Goal: Task Accomplishment & Management: Use online tool/utility

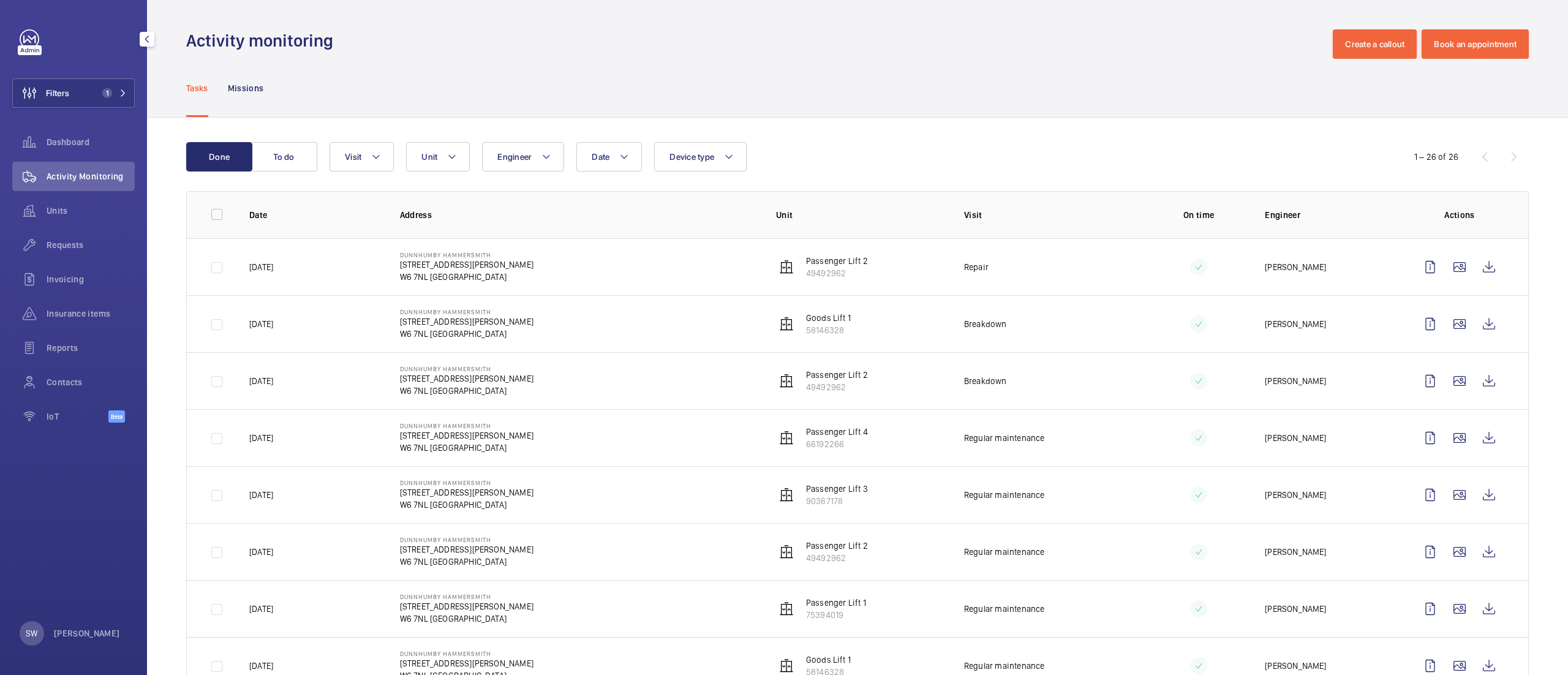
click at [110, 88] on span "1" at bounding box center [104, 93] width 15 height 10
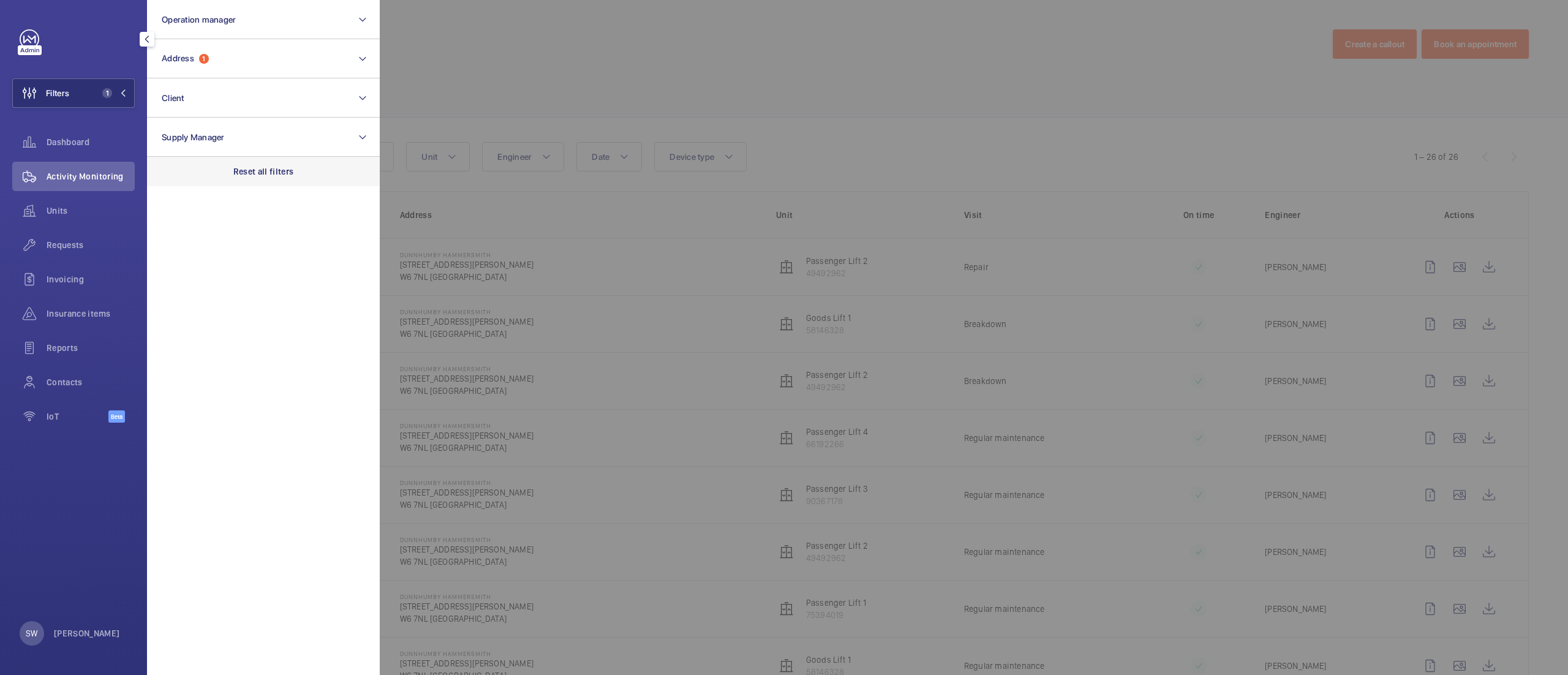
click at [274, 166] on p "Reset all filters" at bounding box center [263, 172] width 61 height 12
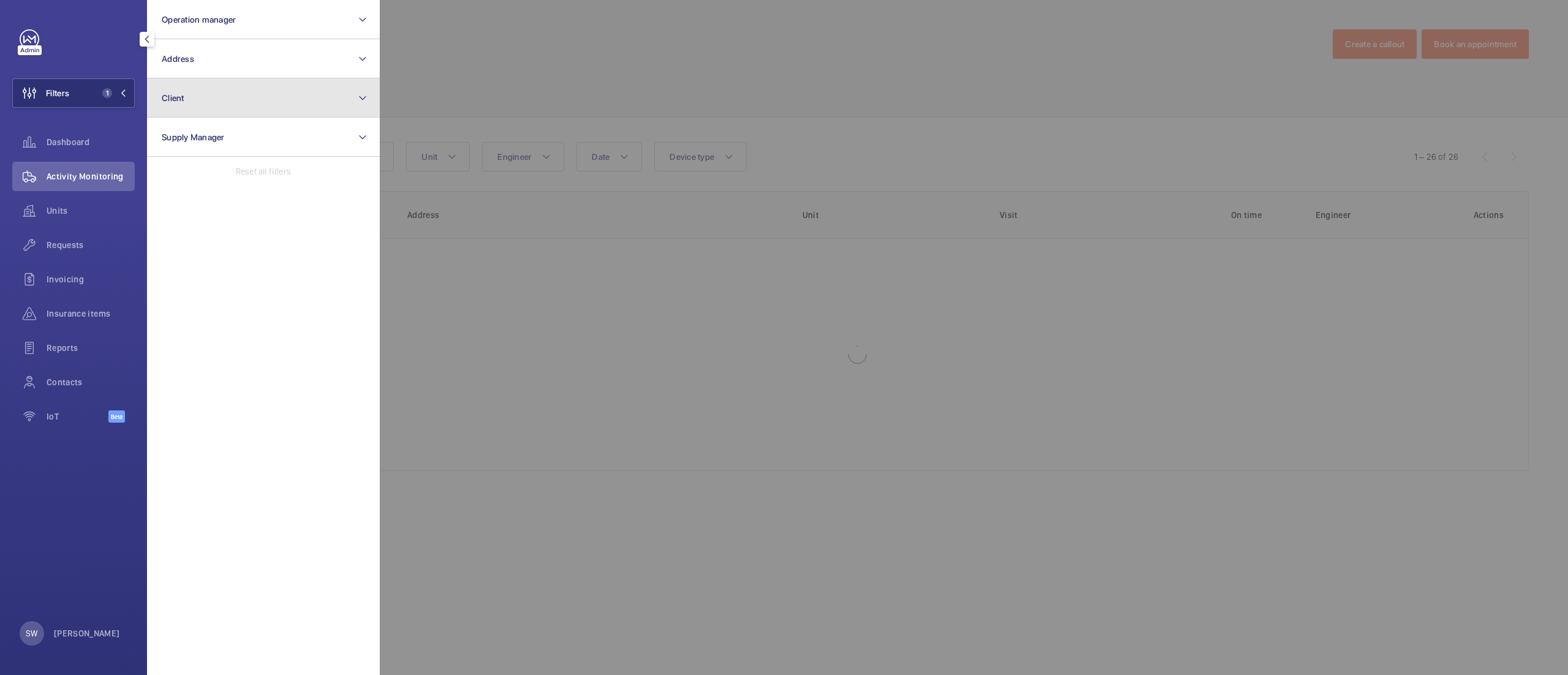
click at [238, 108] on button "Client" at bounding box center [263, 97] width 233 height 39
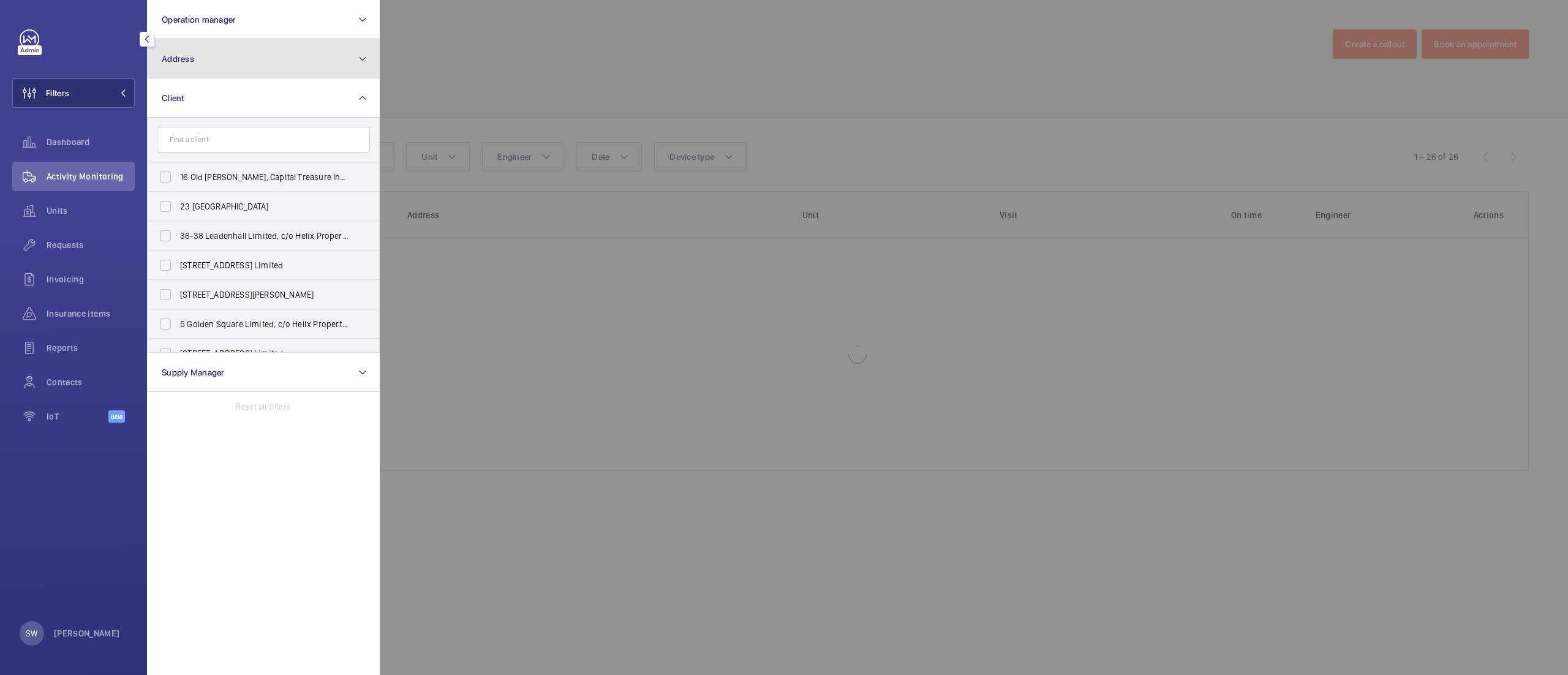
click at [234, 52] on button "Address" at bounding box center [263, 58] width 233 height 39
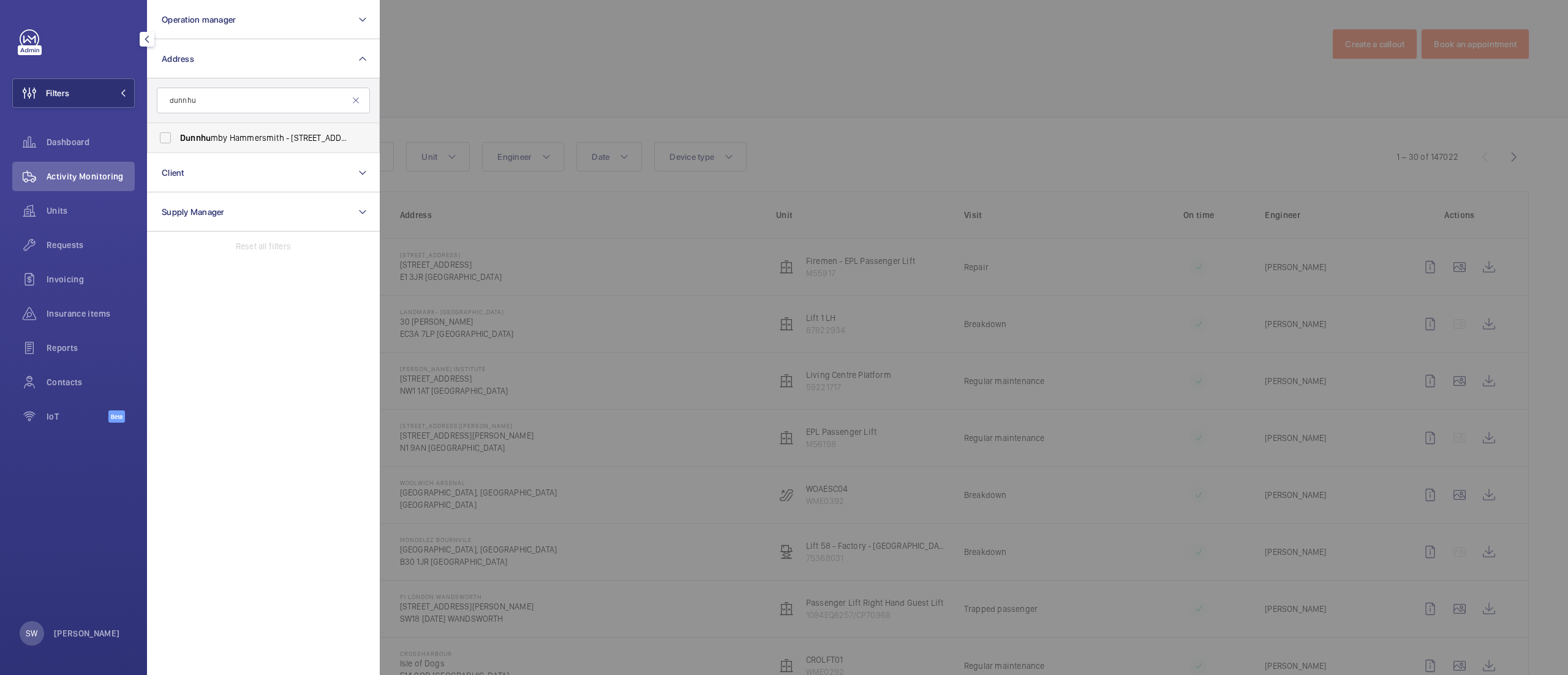
type input "dunnhu"
click at [221, 135] on span "Dunnhu mby Hammersmith - [STREET_ADDRESS][PERSON_NAME]" at bounding box center [264, 138] width 169 height 12
click at [178, 135] on input "Dunnhu mby Hammersmith - [STREET_ADDRESS][PERSON_NAME]" at bounding box center [165, 138] width 25 height 25
checkbox input "true"
click at [62, 210] on span "Units" at bounding box center [90, 210] width 88 height 12
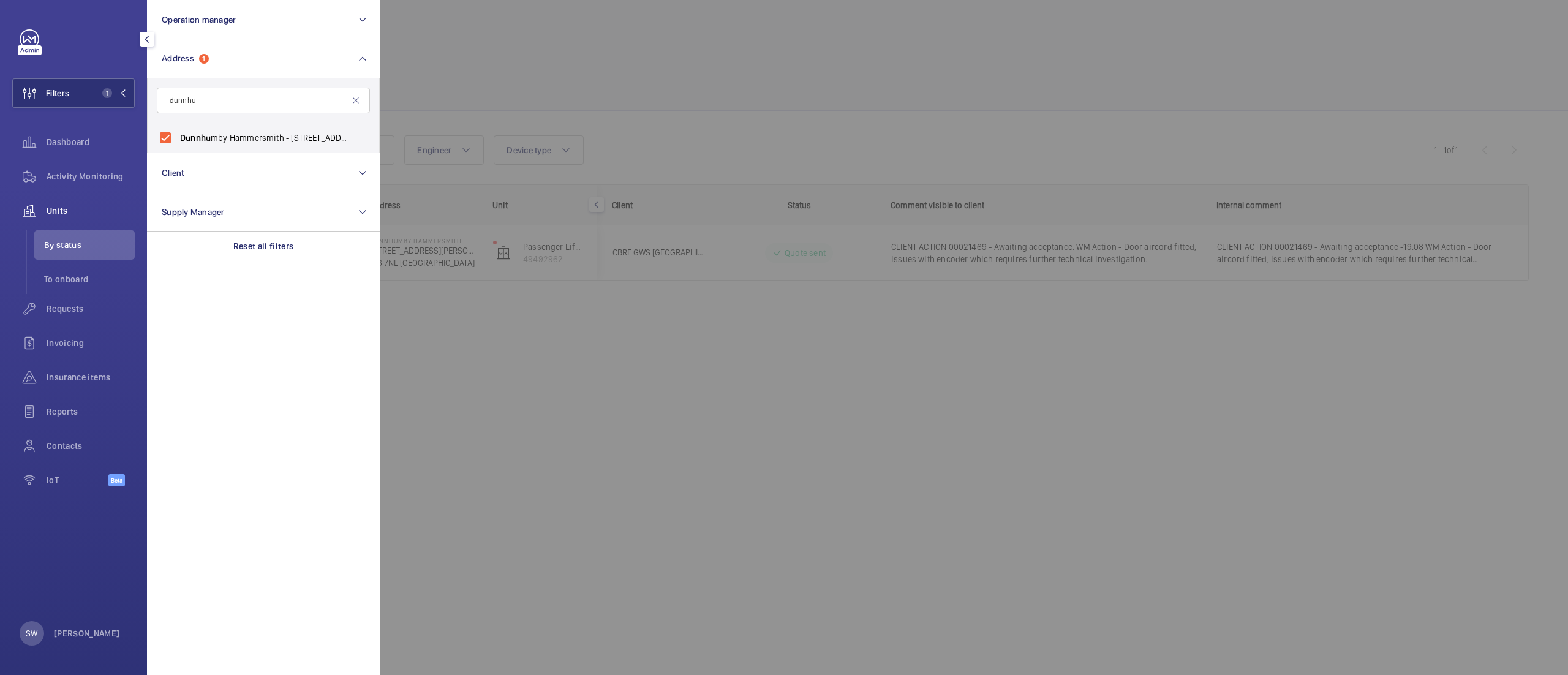
click at [843, 435] on div at bounding box center [1164, 338] width 1568 height 675
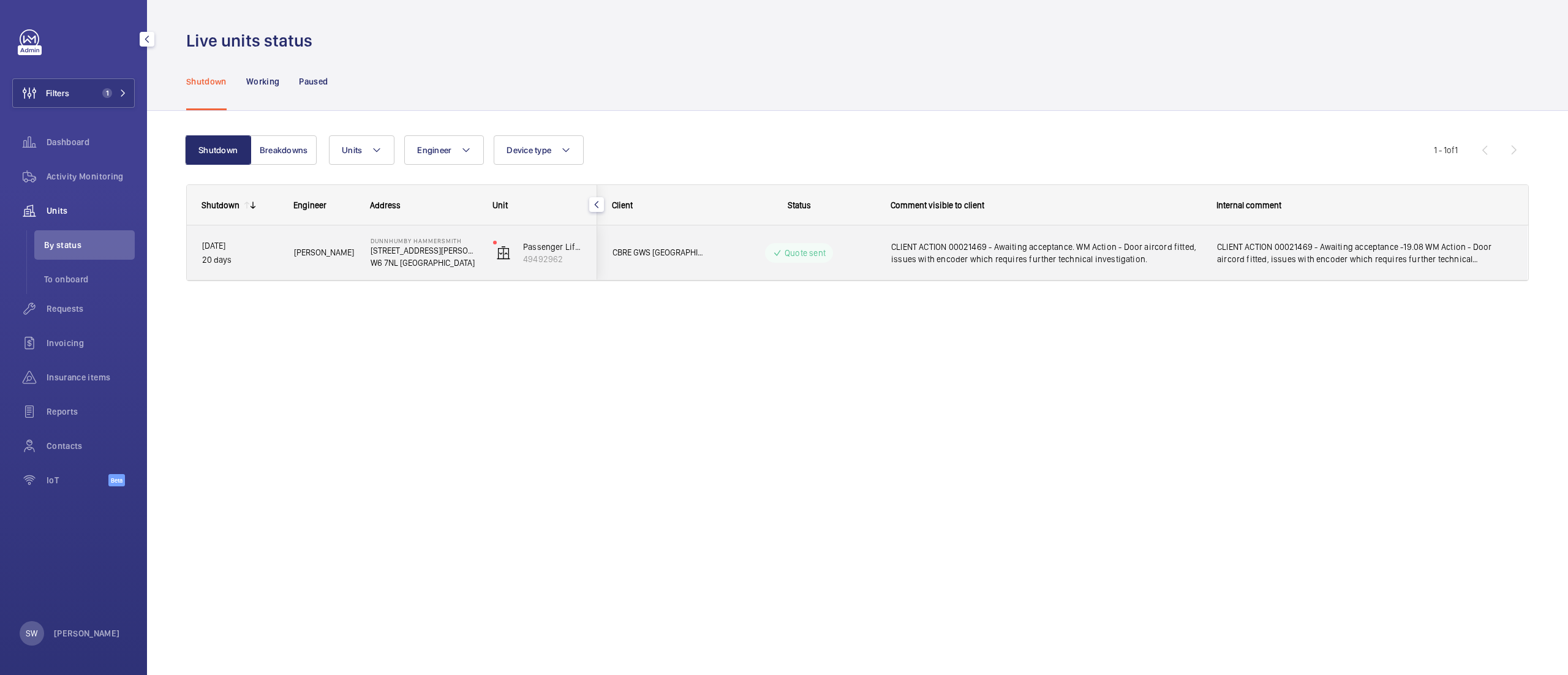
click at [1032, 256] on span "CLIENT ACTION 00021469 - Awaiting acceptance. WM Action - Door aircord fitted, …" at bounding box center [1046, 253] width 310 height 25
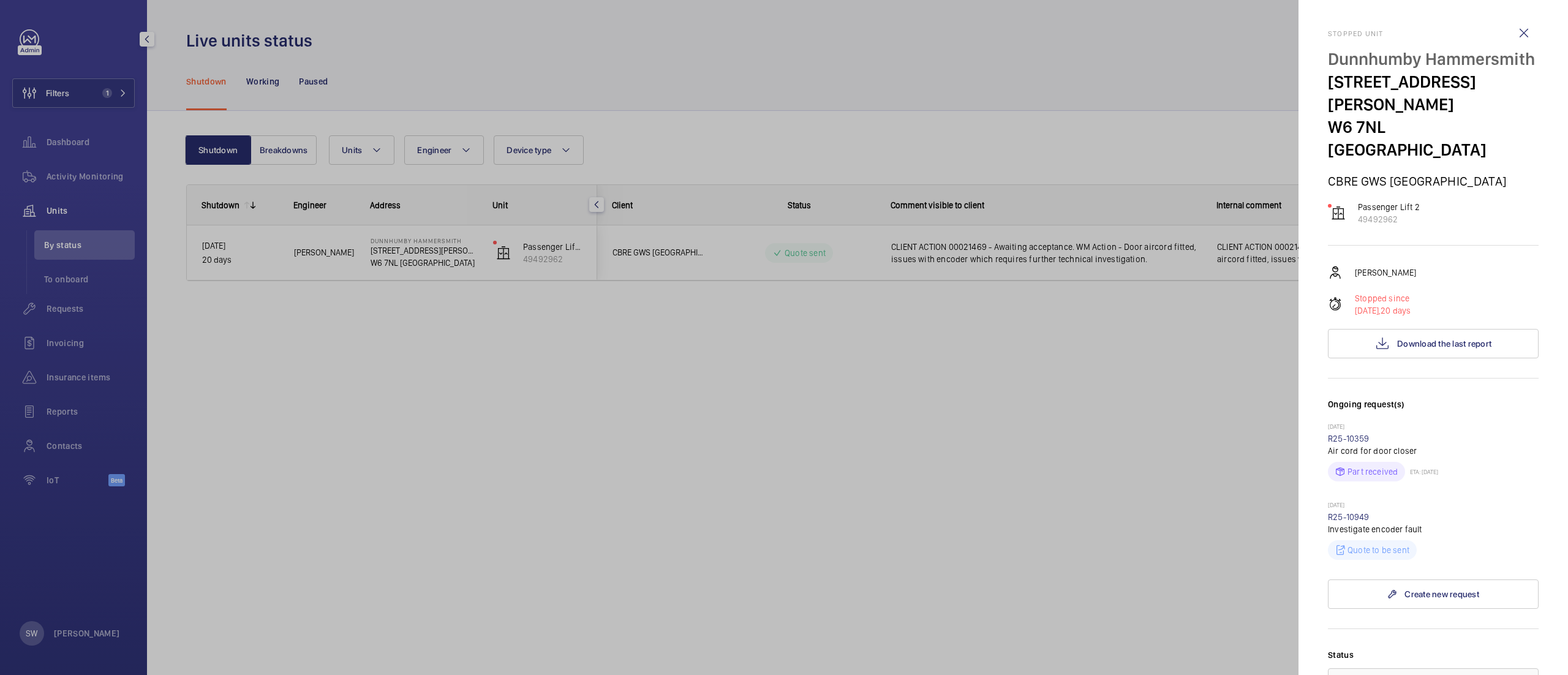
click at [950, 476] on div at bounding box center [784, 338] width 1568 height 675
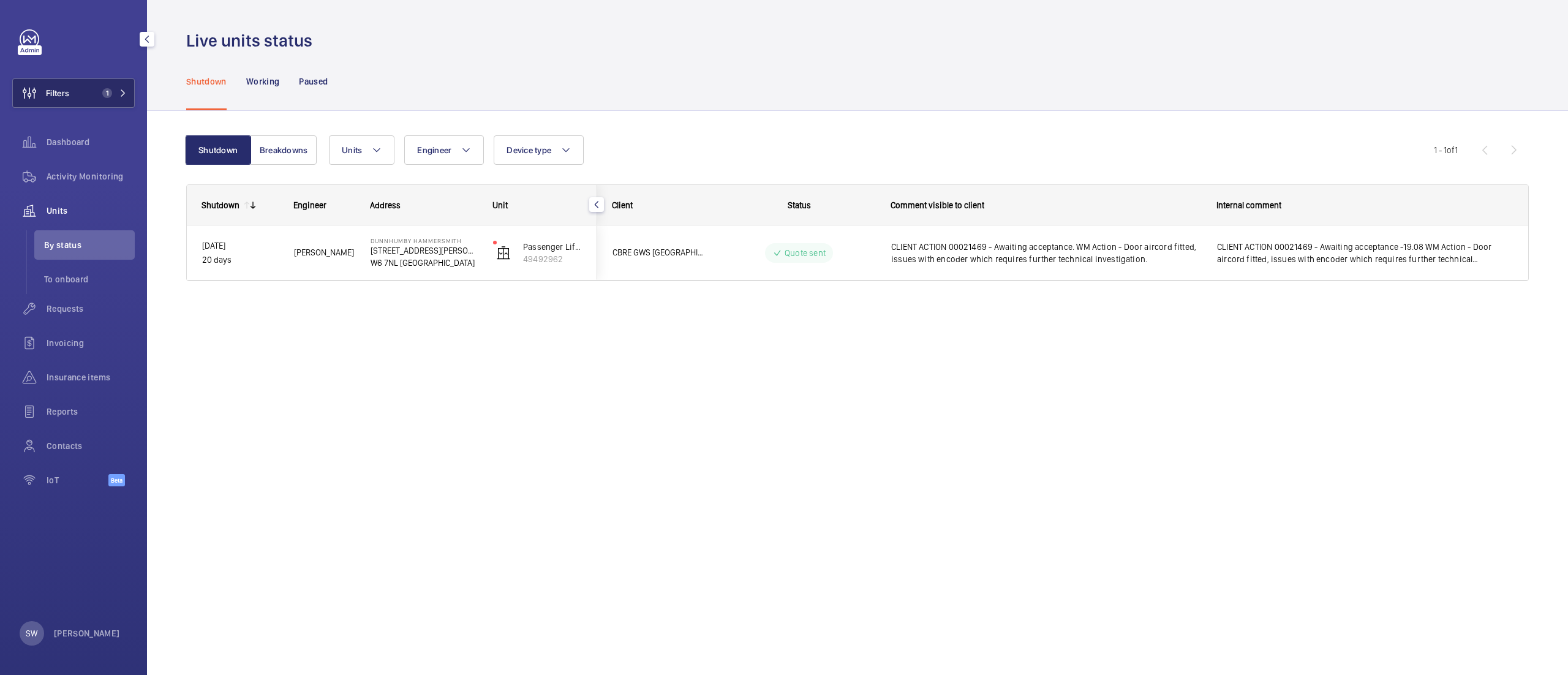
click at [103, 95] on span "1" at bounding box center [107, 93] width 10 height 10
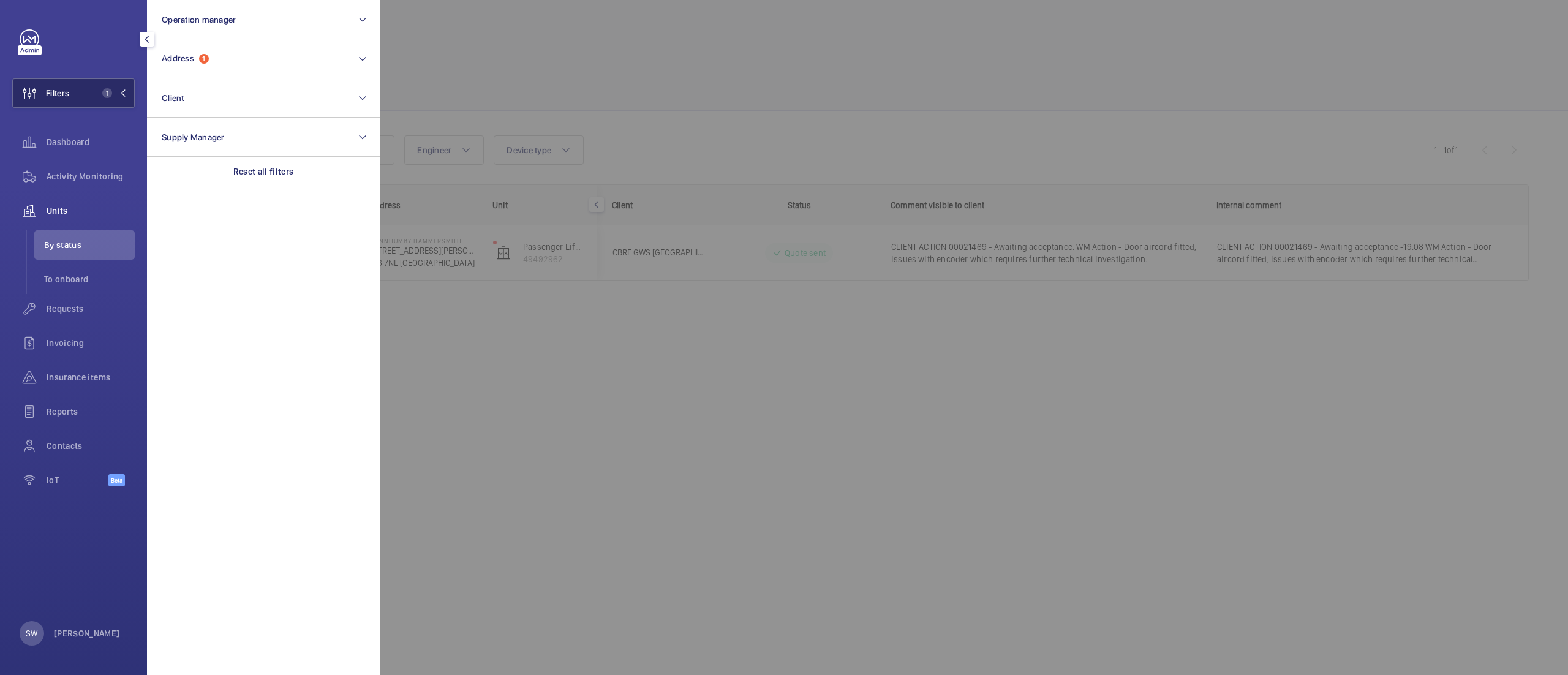
click at [103, 95] on span "1" at bounding box center [107, 93] width 10 height 10
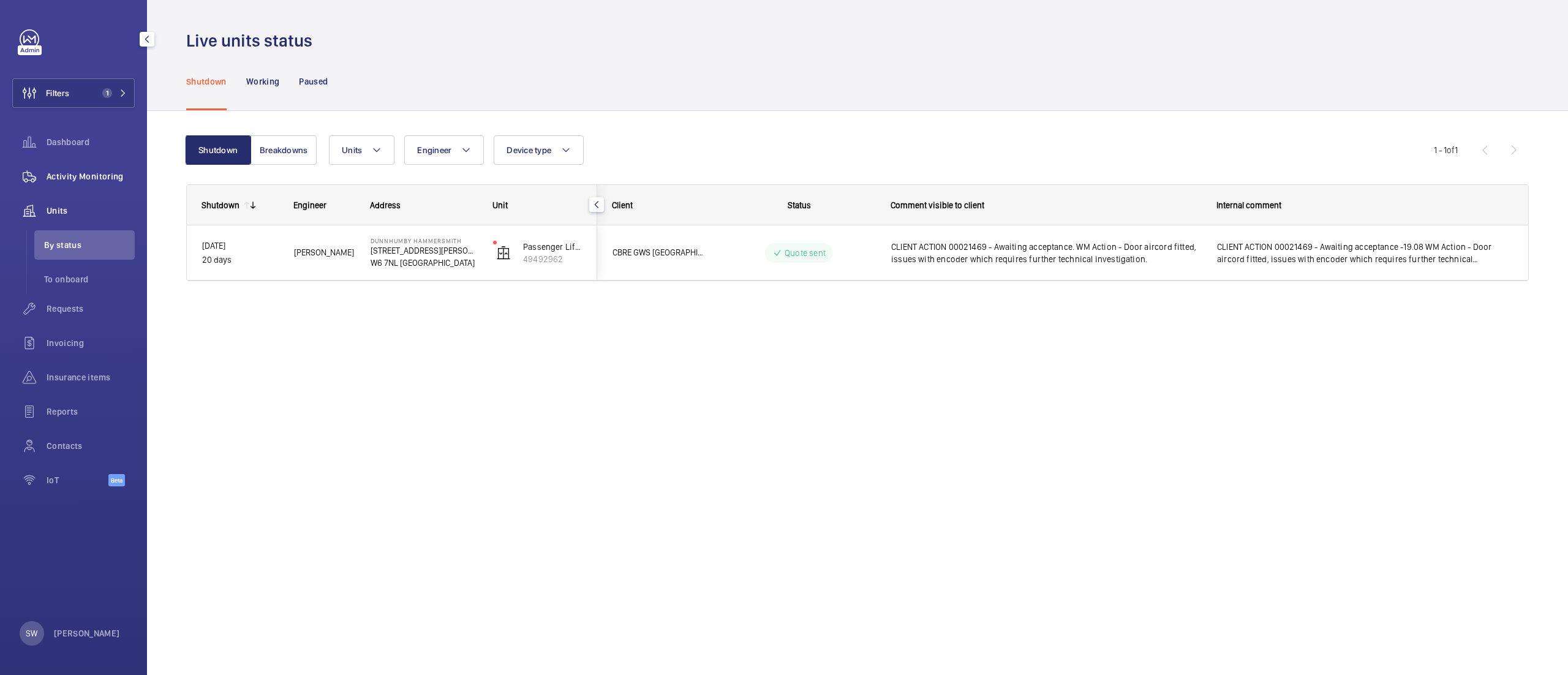
click at [93, 188] on div "Activity Monitoring" at bounding box center [72, 177] width 122 height 30
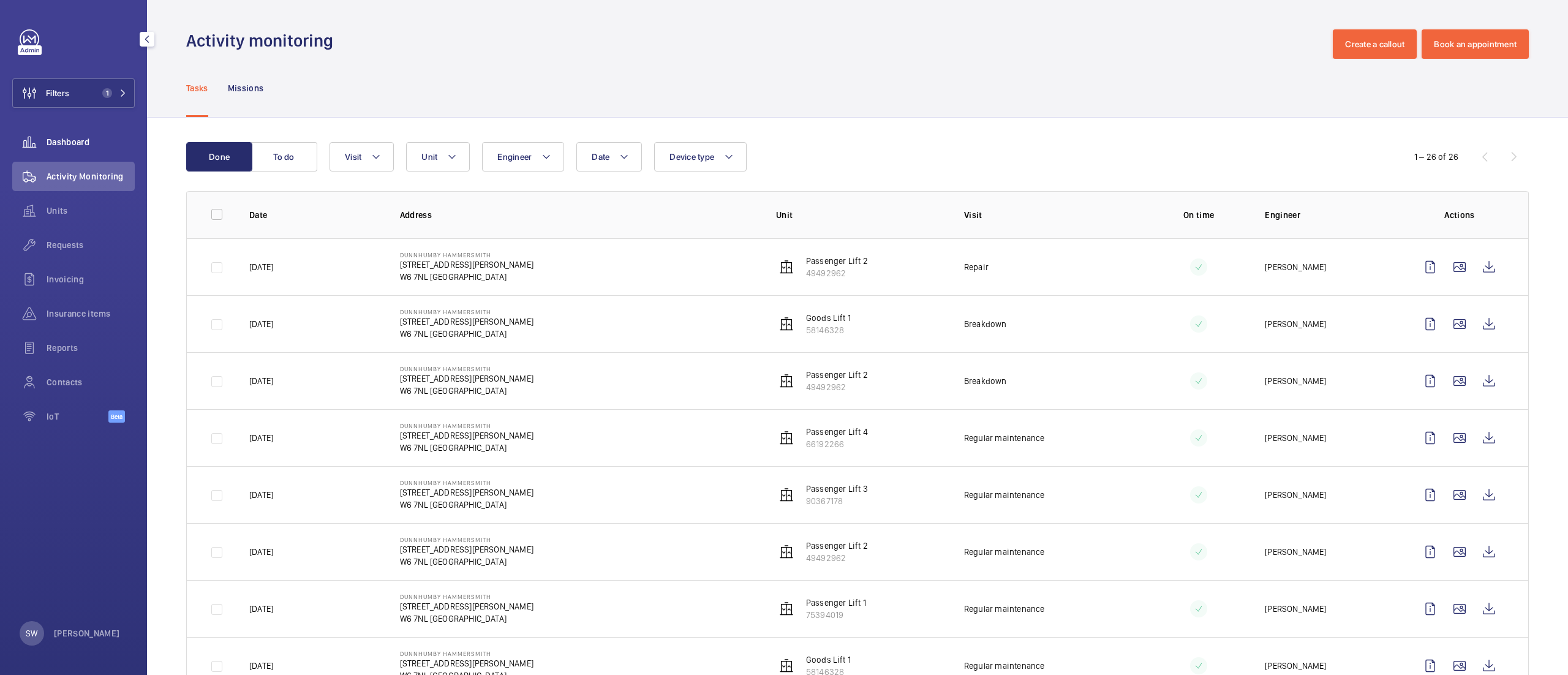
click at [48, 145] on span "Dashboard" at bounding box center [90, 142] width 88 height 12
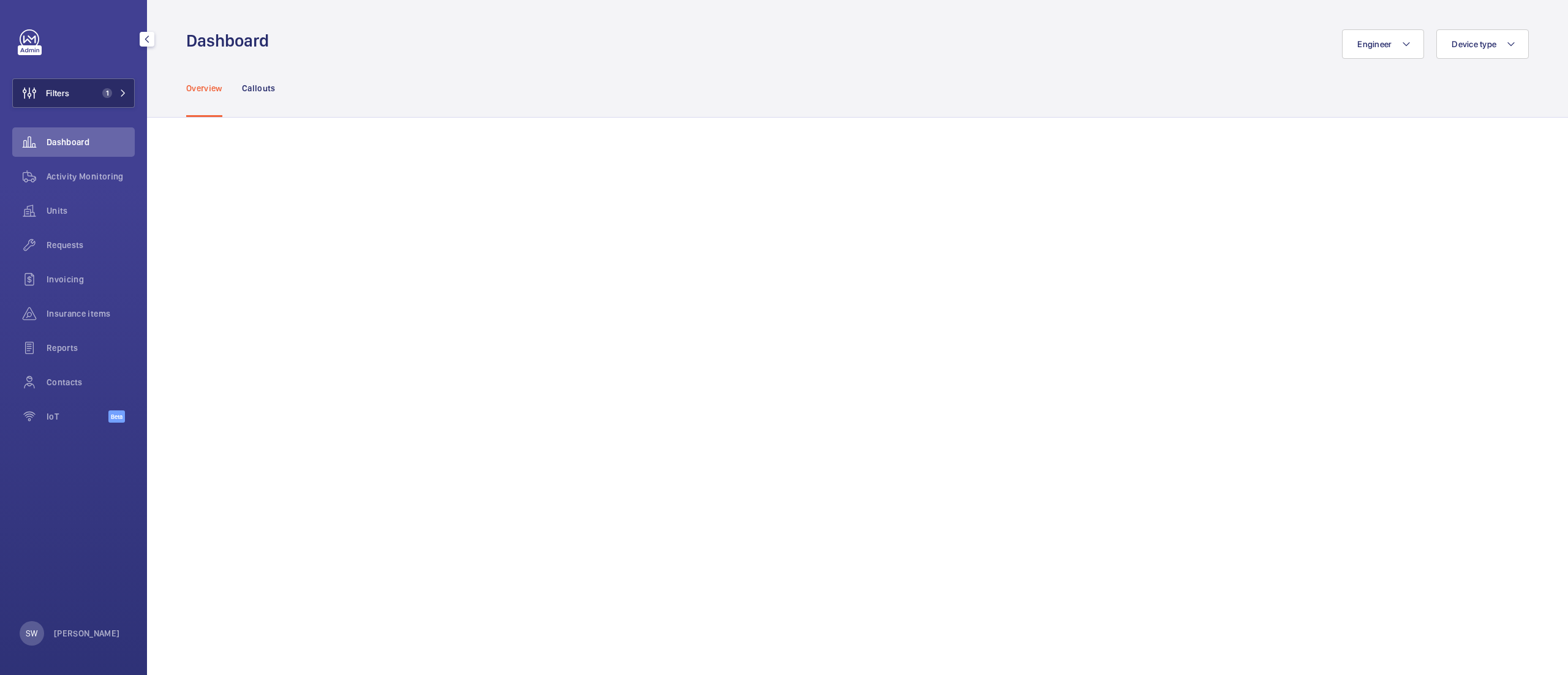
click at [120, 92] on mat-icon at bounding box center [122, 92] width 7 height 7
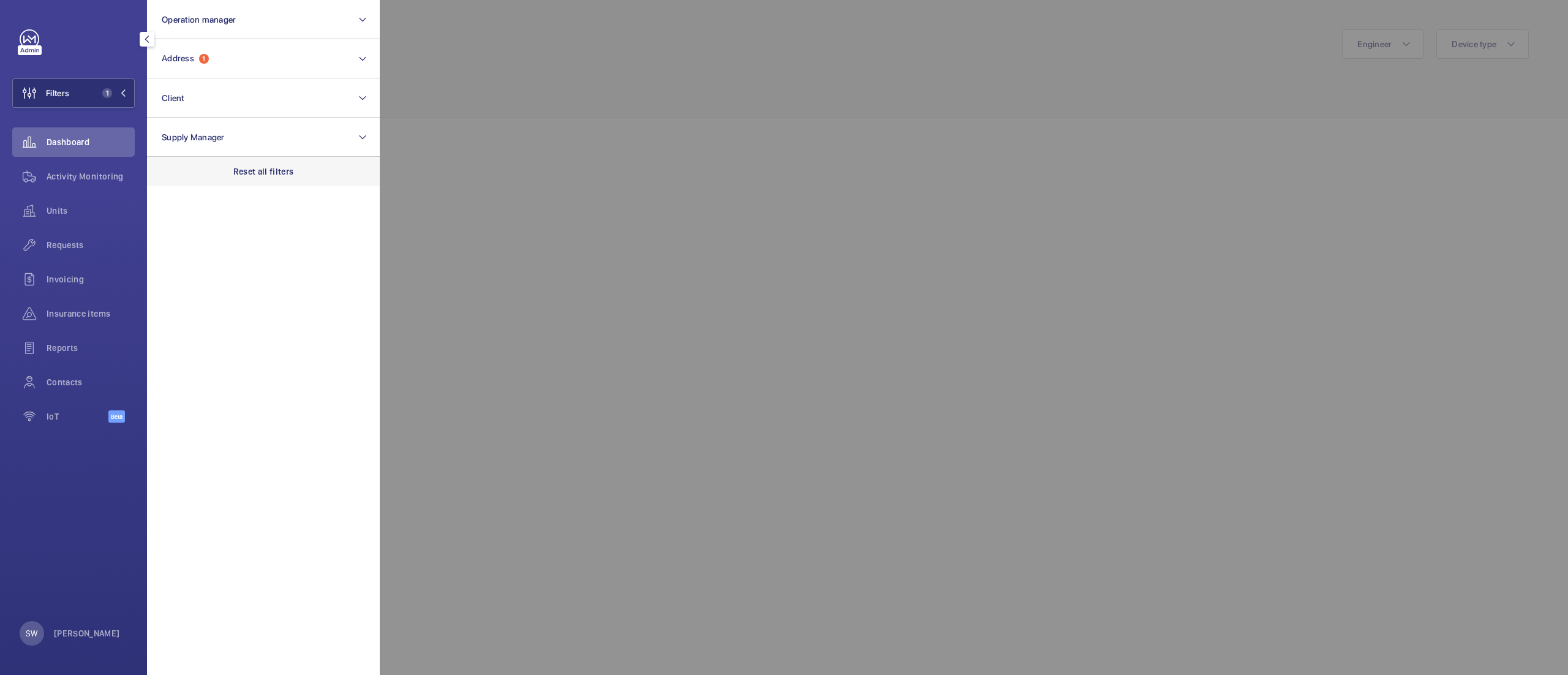
click at [276, 159] on div "Reset all filters" at bounding box center [263, 172] width 233 height 30
click at [50, 252] on div "Requests" at bounding box center [72, 245] width 122 height 30
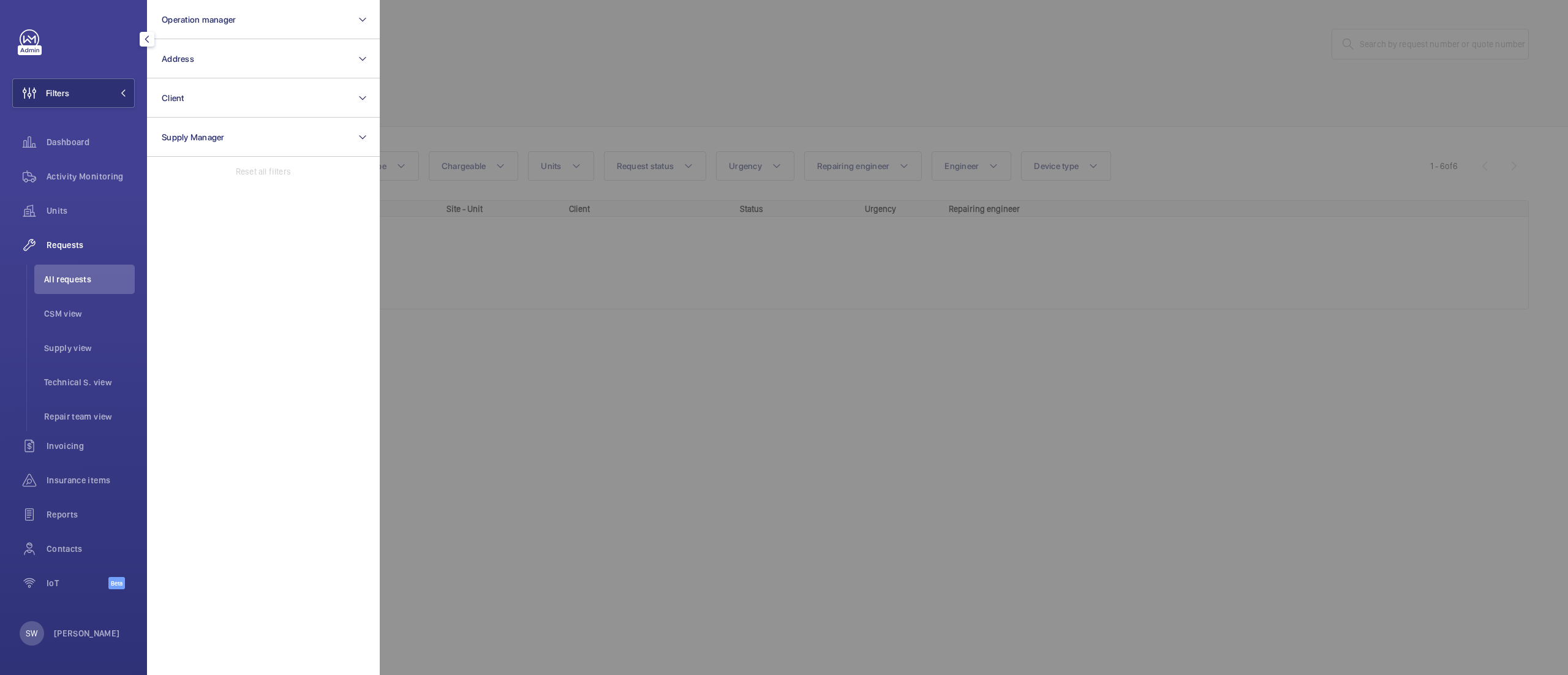
click at [784, 132] on div at bounding box center [1164, 338] width 1568 height 675
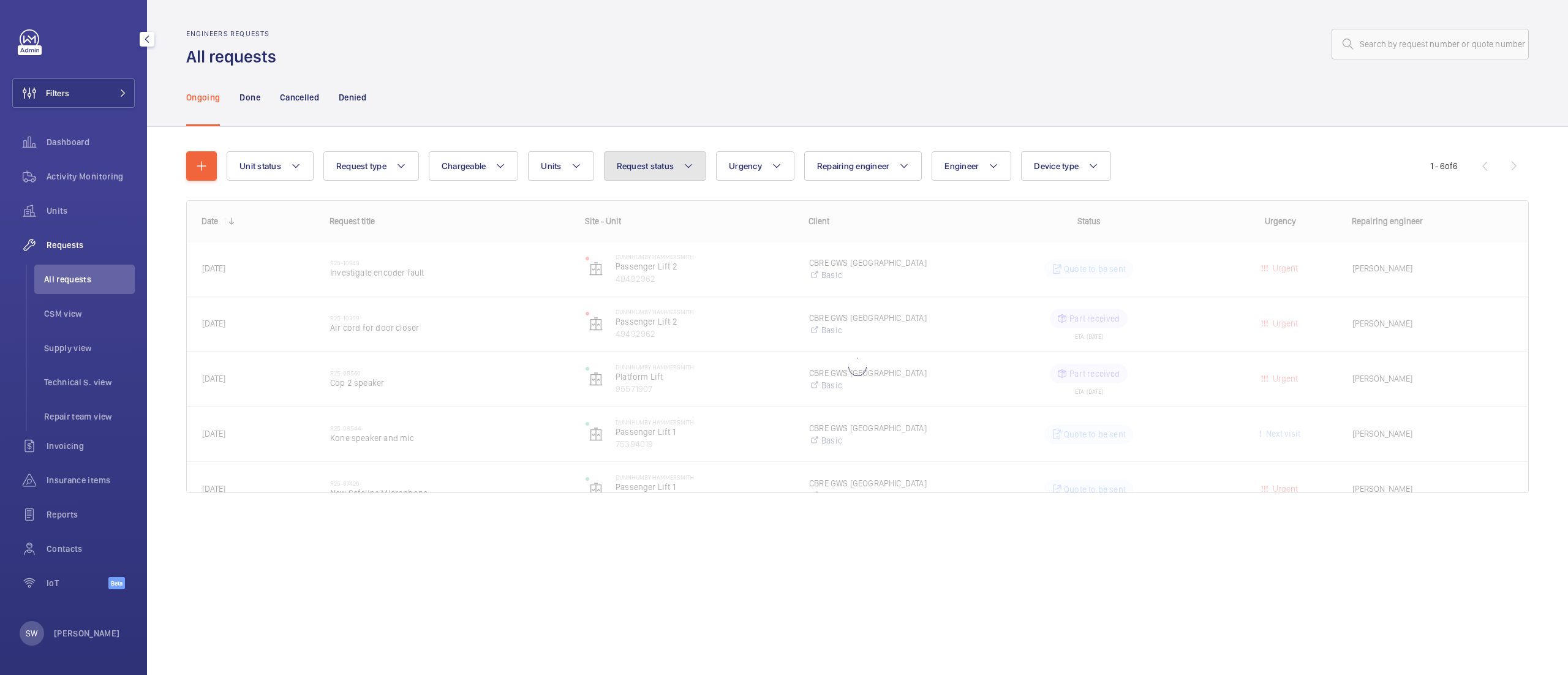
click at [668, 163] on span "Request status" at bounding box center [645, 166] width 58 height 10
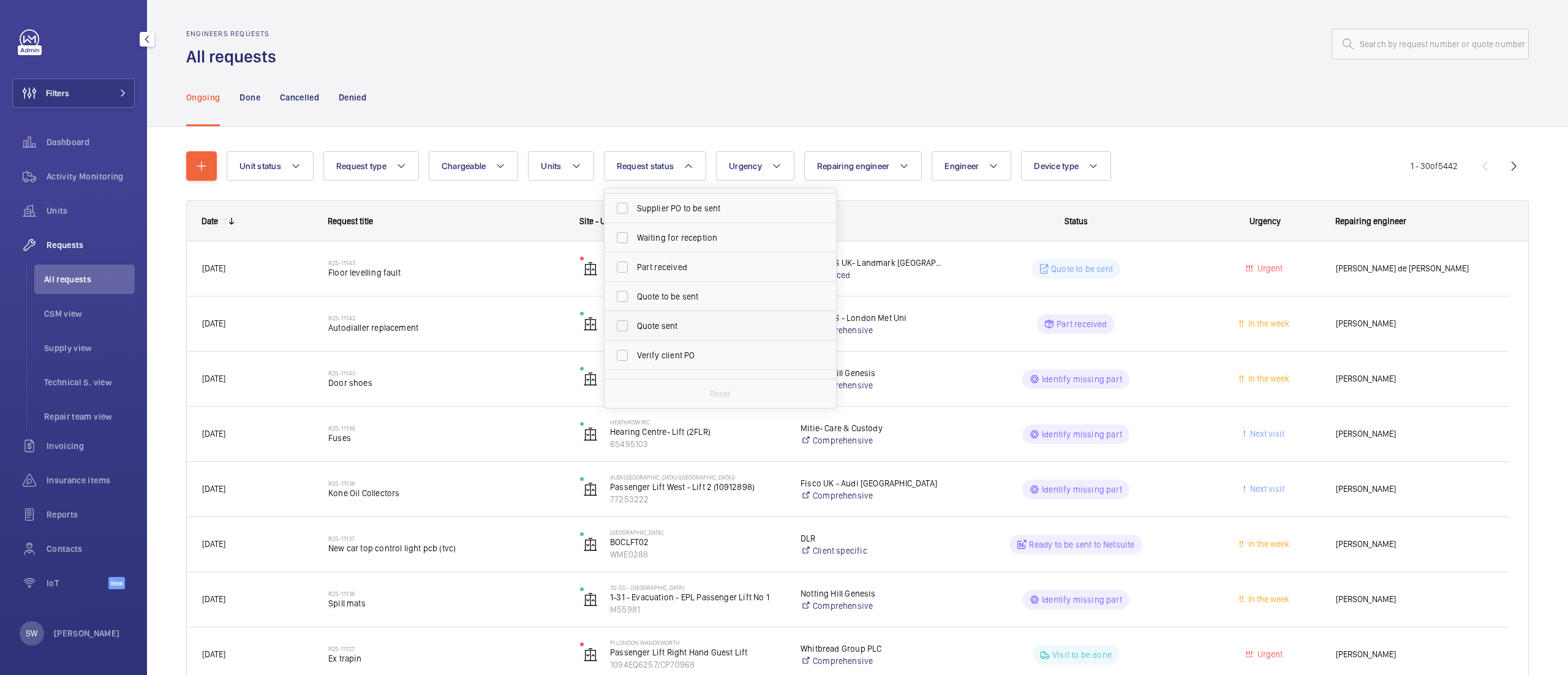
scroll to position [123, 0]
click at [723, 292] on label "Quote to be sent" at bounding box center [711, 286] width 213 height 30
click at [634, 292] on input "Quote to be sent" at bounding box center [622, 286] width 25 height 25
checkbox input "true"
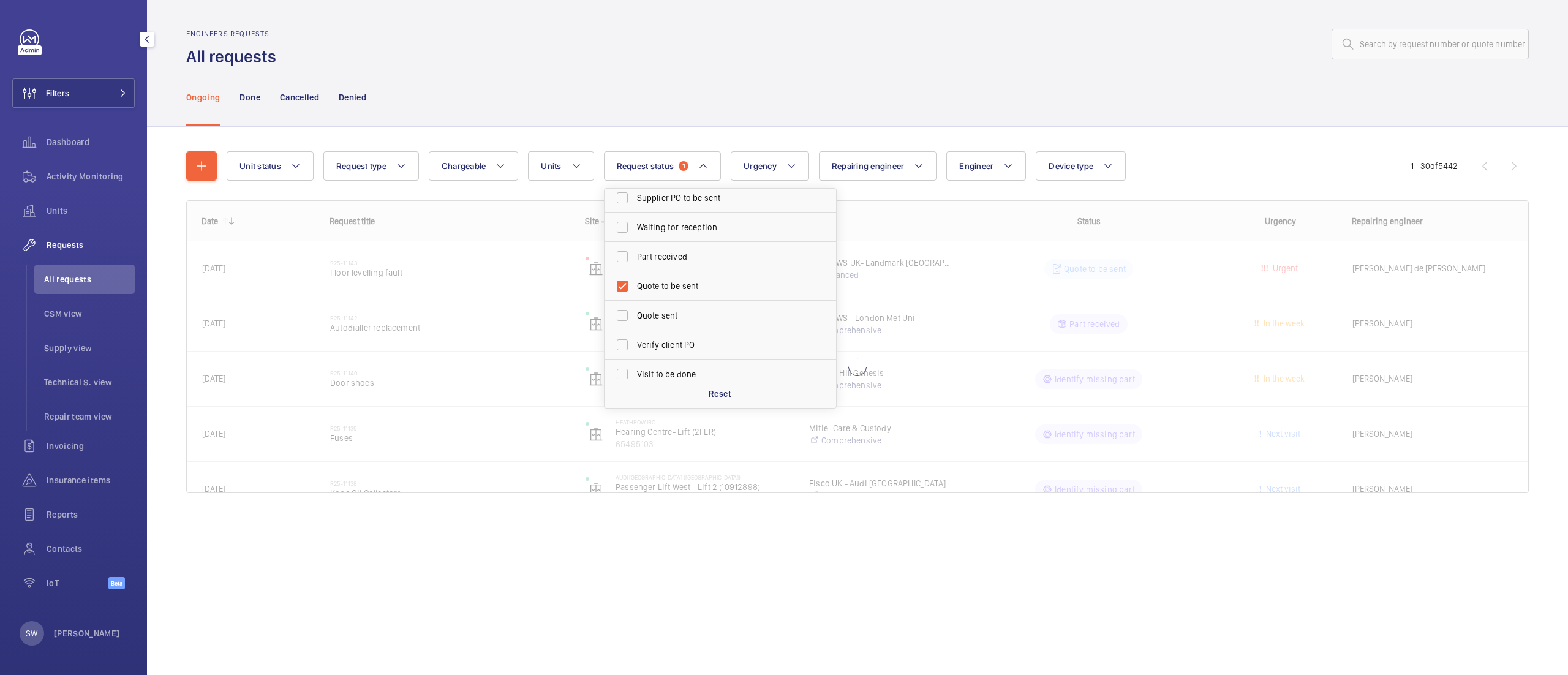
click at [904, 109] on div "Ongoing Done Cancelled Denied" at bounding box center [857, 97] width 1343 height 59
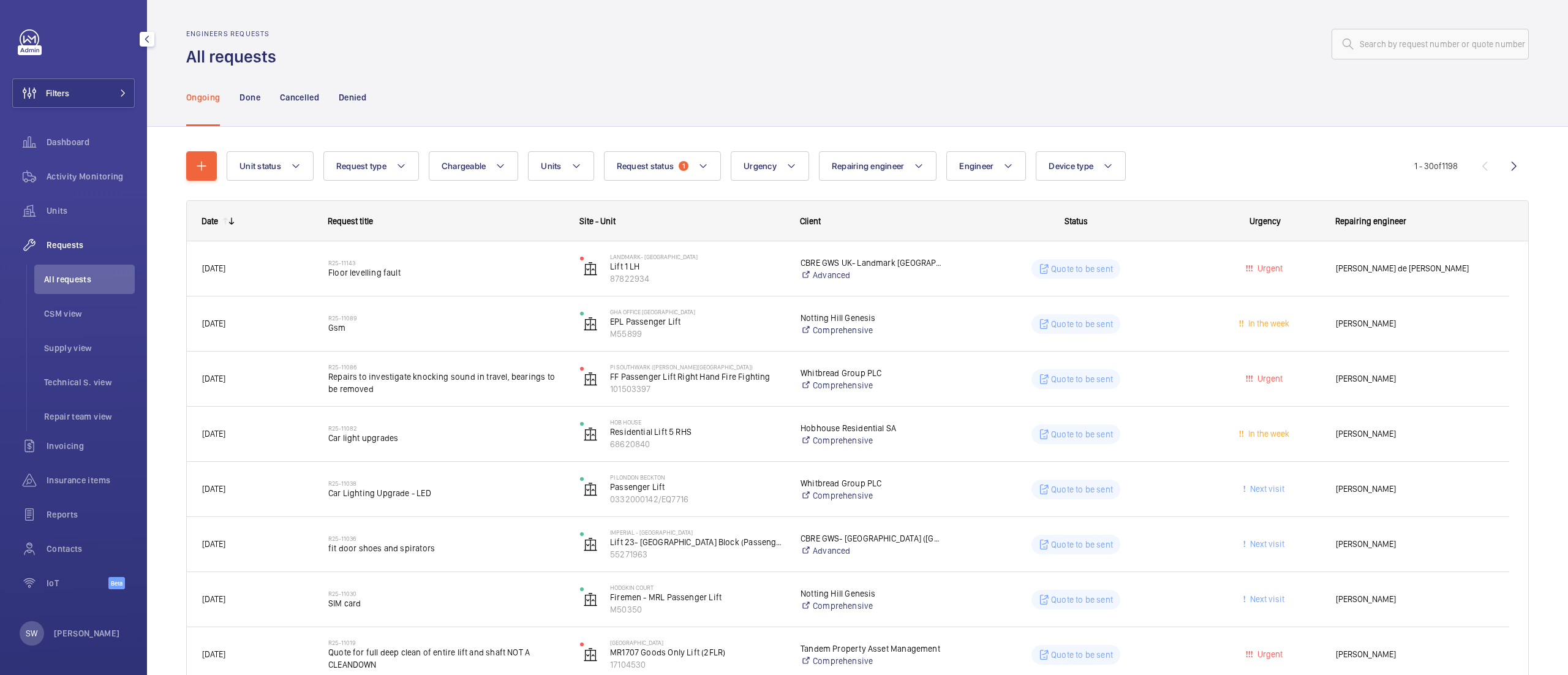
click at [225, 220] on mat-icon at bounding box center [225, 221] width 10 height 10
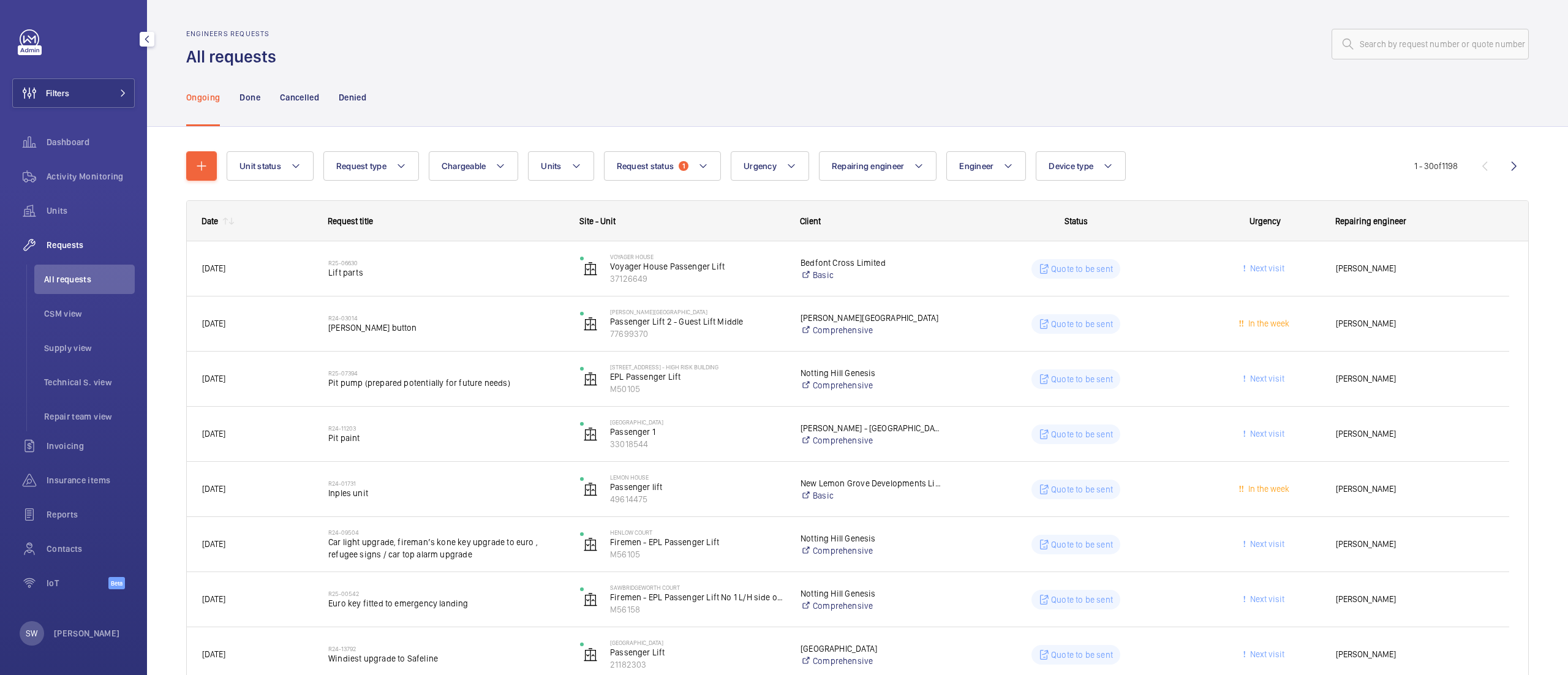
click at [226, 221] on mat-icon at bounding box center [231, 221] width 10 height 10
